Goal: Task Accomplishment & Management: Manage account settings

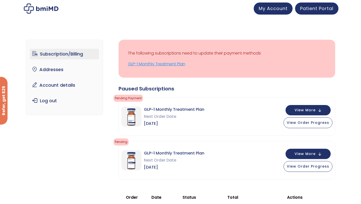
click at [159, 64] on link "GLP-1 Monthly Treatment Plan" at bounding box center [227, 63] width 198 height 7
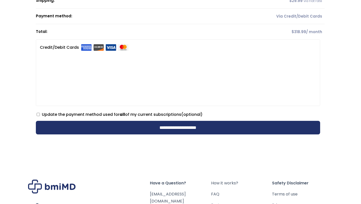
scroll to position [207, 0]
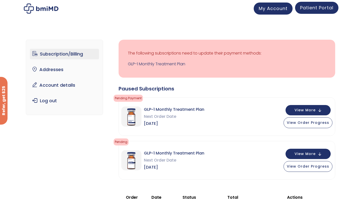
click at [309, 10] on span "Patient Portal" at bounding box center [316, 8] width 33 height 6
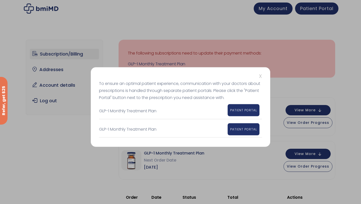
click at [240, 109] on span "PATIENT PORTAL" at bounding box center [243, 110] width 27 height 4
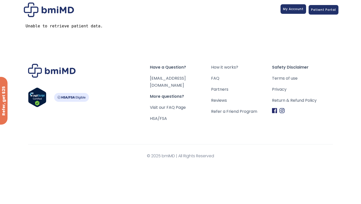
click at [292, 11] on span "My Account" at bounding box center [293, 9] width 21 height 4
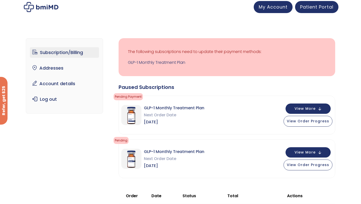
scroll to position [1, 0]
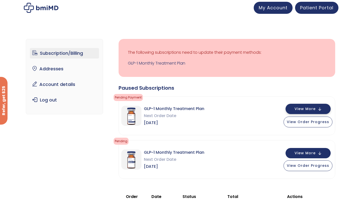
click at [307, 107] on span "View More" at bounding box center [305, 108] width 21 height 3
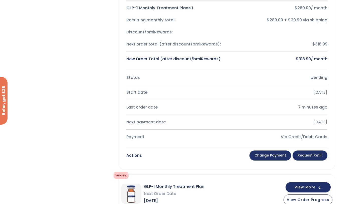
scroll to position [129, 0]
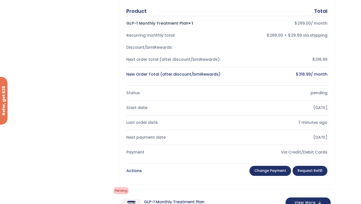
click at [78, 87] on div "Subscription/Billing bmiRewards Addresses Account details Submit a Review Log o…" at bounding box center [181, 150] width 310 height 498
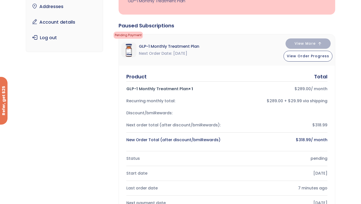
scroll to position [0, 0]
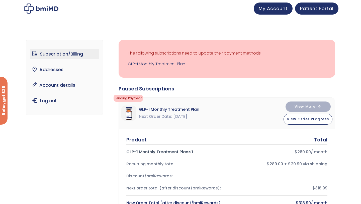
click at [62, 87] on link "Account details" at bounding box center [65, 85] width 70 height 11
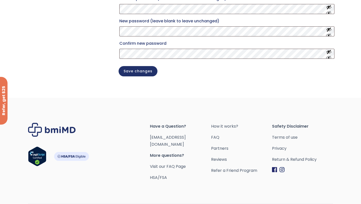
scroll to position [159, 0]
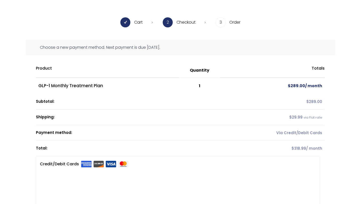
scroll to position [19, 0]
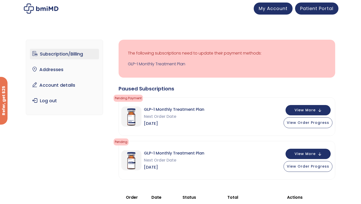
click at [131, 119] on img at bounding box center [131, 116] width 20 height 20
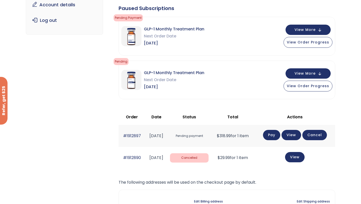
scroll to position [81, 0]
click at [302, 159] on link "View" at bounding box center [295, 156] width 20 height 10
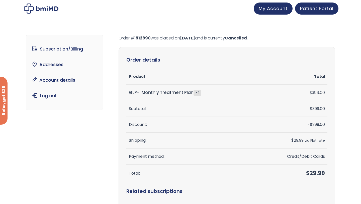
click at [82, 124] on div "Subscription/Billing bmiRewards Addresses Account details Submit a Review Log o…" at bounding box center [181, 176] width 310 height 302
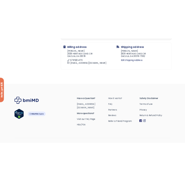
scroll to position [242, 0]
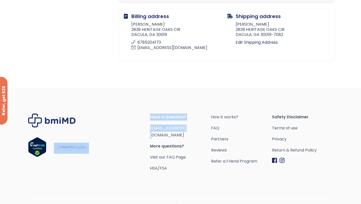
drag, startPoint x: 194, startPoint y: 128, endPoint x: 148, endPoint y: 126, distance: 46.2
click at [148, 126] on div "Have a Question? orders@bmiMD.com More questions? Visit our FAQ Page HSA/FSA Ho…" at bounding box center [180, 142] width 305 height 58
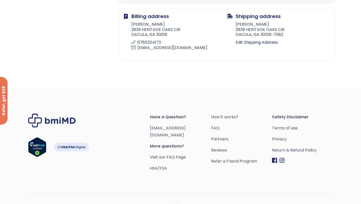
click at [148, 127] on div "Footer" at bounding box center [89, 142] width 122 height 58
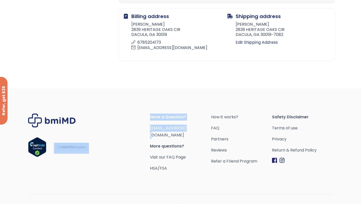
drag, startPoint x: 196, startPoint y: 128, endPoint x: 150, endPoint y: 129, distance: 45.9
click at [150, 129] on div "Have a Question? orders@bmiMD.com More questions? Visit our FAQ Page HSA/FSA Ho…" at bounding box center [180, 142] width 305 height 58
click at [150, 129] on link "[EMAIL_ADDRESS][DOMAIN_NAME]" at bounding box center [168, 131] width 36 height 13
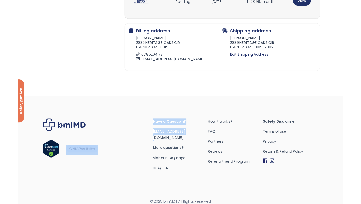
scroll to position [225, 0]
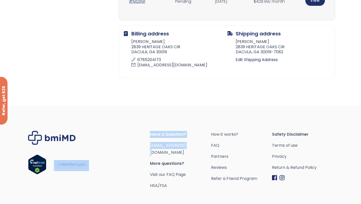
click at [164, 133] on span "Have a Question?" at bounding box center [180, 134] width 61 height 7
drag, startPoint x: 192, startPoint y: 145, endPoint x: 151, endPoint y: 146, distance: 40.7
click at [151, 146] on span "[EMAIL_ADDRESS][DOMAIN_NAME]" at bounding box center [180, 149] width 61 height 14
copy link "[EMAIL_ADDRESS][DOMAIN_NAME]"
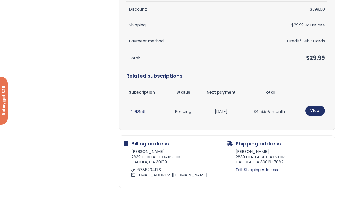
scroll to position [0, 0]
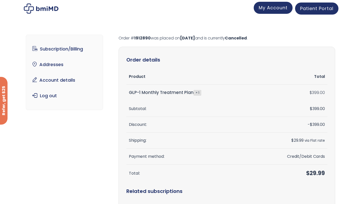
click at [273, 11] on link "My Account" at bounding box center [273, 8] width 39 height 12
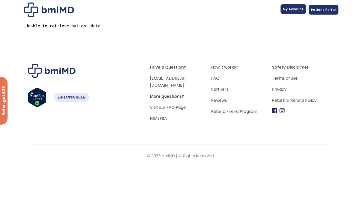
click at [298, 11] on span "My Account" at bounding box center [293, 9] width 21 height 4
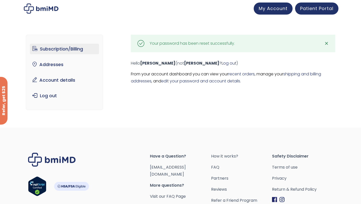
click at [66, 49] on link "Subscription/Billing" at bounding box center [65, 49] width 70 height 11
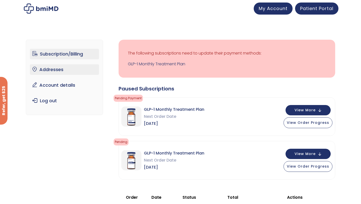
click at [55, 70] on link "Addresses" at bounding box center [65, 69] width 70 height 11
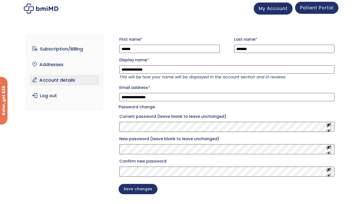
click at [318, 7] on span "Patient Portal" at bounding box center [316, 8] width 33 height 6
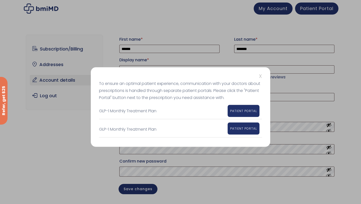
click at [243, 128] on span "PATIENT PORTAL" at bounding box center [243, 128] width 27 height 4
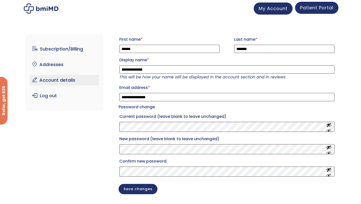
click at [306, 11] on span "Patient Portal" at bounding box center [316, 8] width 33 height 6
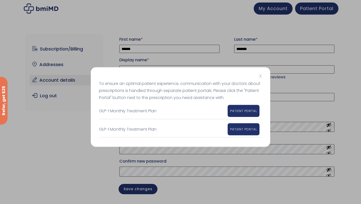
click at [261, 75] on span "X" at bounding box center [260, 76] width 3 height 7
